Goal: Information Seeking & Learning: Learn about a topic

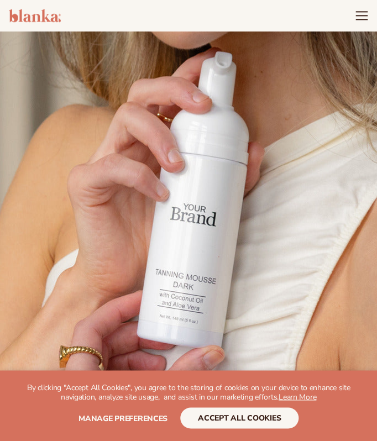
scroll to position [296, 0]
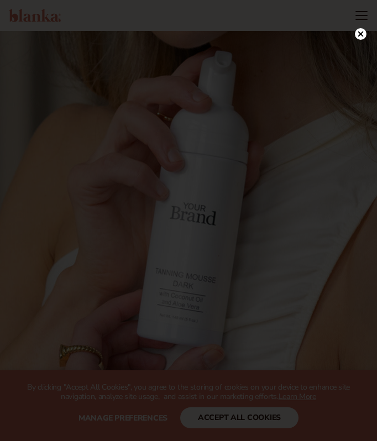
click at [356, 32] on circle at bounding box center [361, 34] width 12 height 12
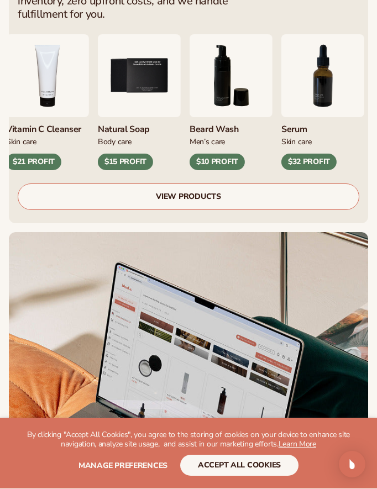
scroll to position [748, 0]
click at [70, 188] on link "VIEW PRODUCTS" at bounding box center [189, 197] width 342 height 27
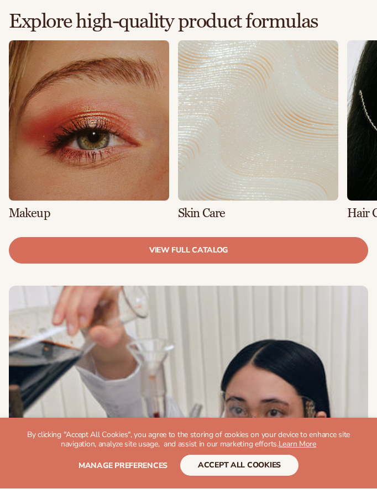
scroll to position [653, 0]
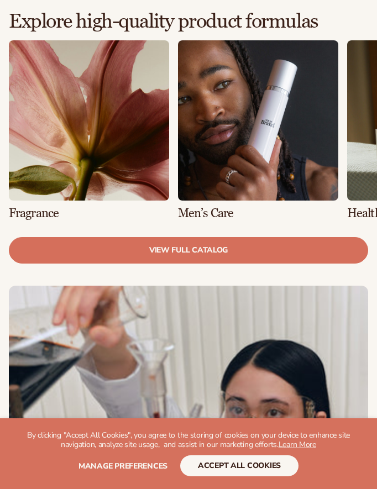
click at [83, 138] on link "5 / 8" at bounding box center [89, 129] width 160 height 179
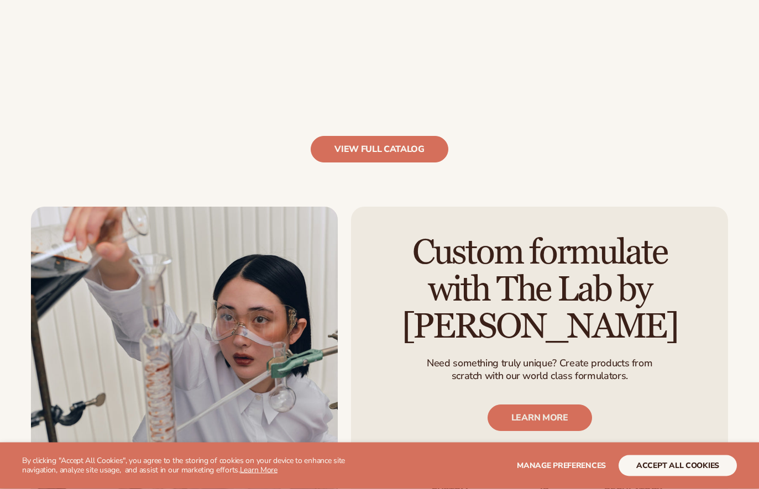
scroll to position [1119, 0]
click at [376, 142] on link "view full catalog" at bounding box center [380, 149] width 138 height 27
click at [376, 157] on link "view full catalog" at bounding box center [380, 149] width 138 height 27
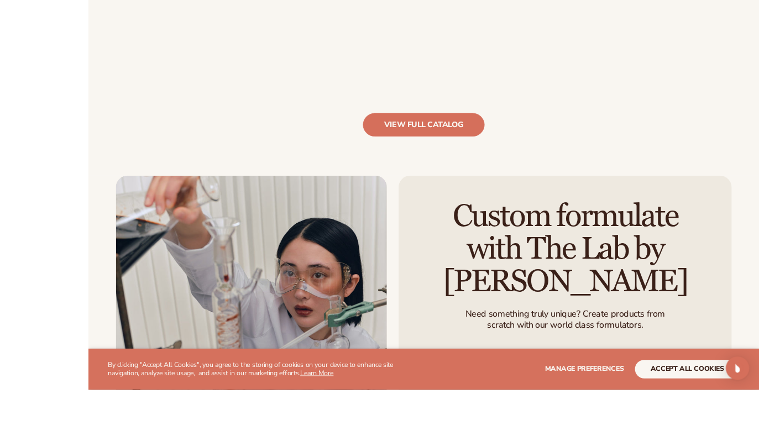
scroll to position [1158, 0]
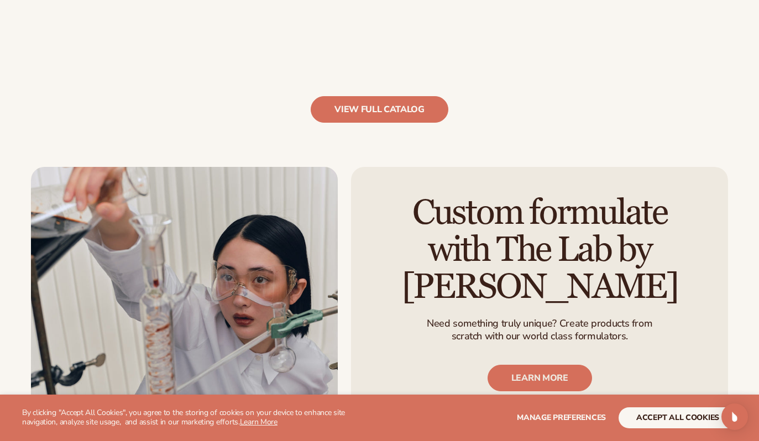
click at [376, 104] on link "view full catalog" at bounding box center [380, 109] width 138 height 27
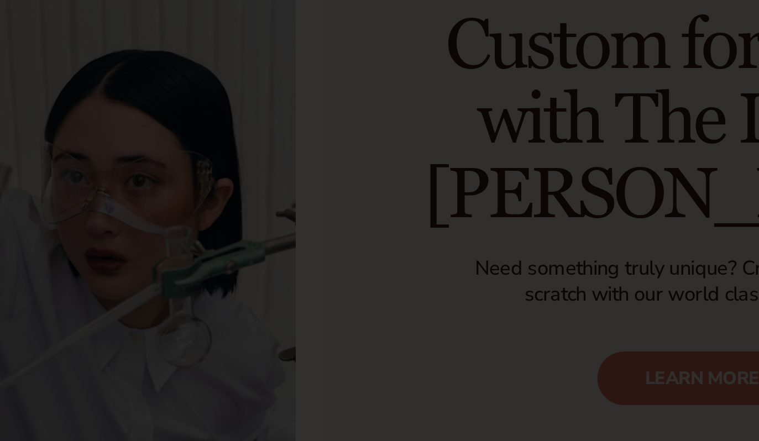
scroll to position [1349, 0]
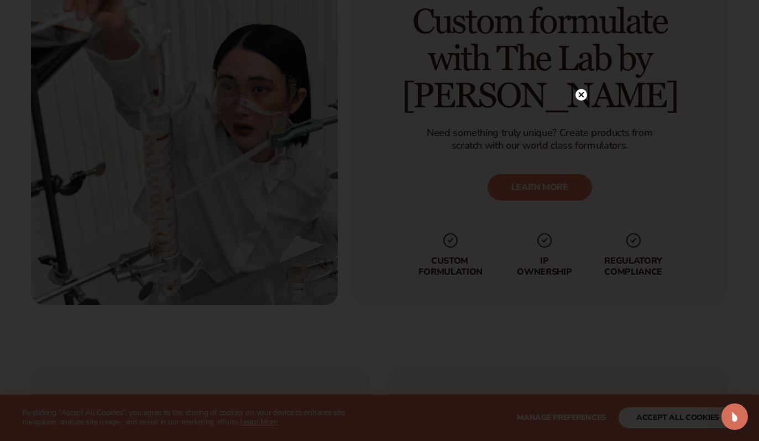
scroll to position [727, 0]
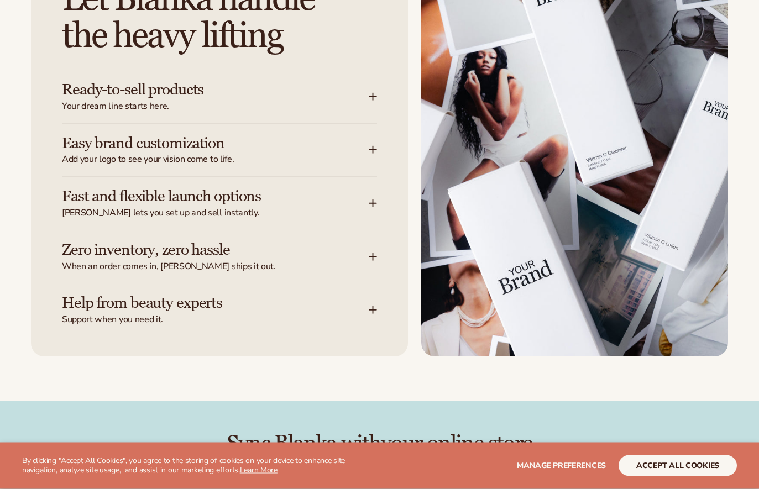
scroll to position [1414, 0]
